Goal: Go to known website: Access a specific website the user already knows

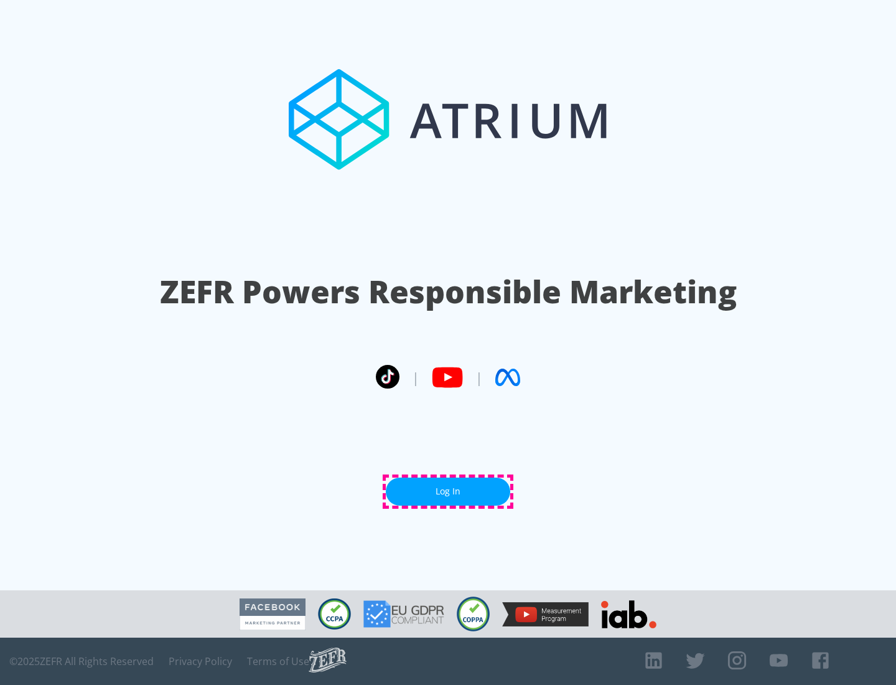
click at [448, 491] on link "Log In" at bounding box center [448, 491] width 124 height 28
